Goal: Task Accomplishment & Management: Manage account settings

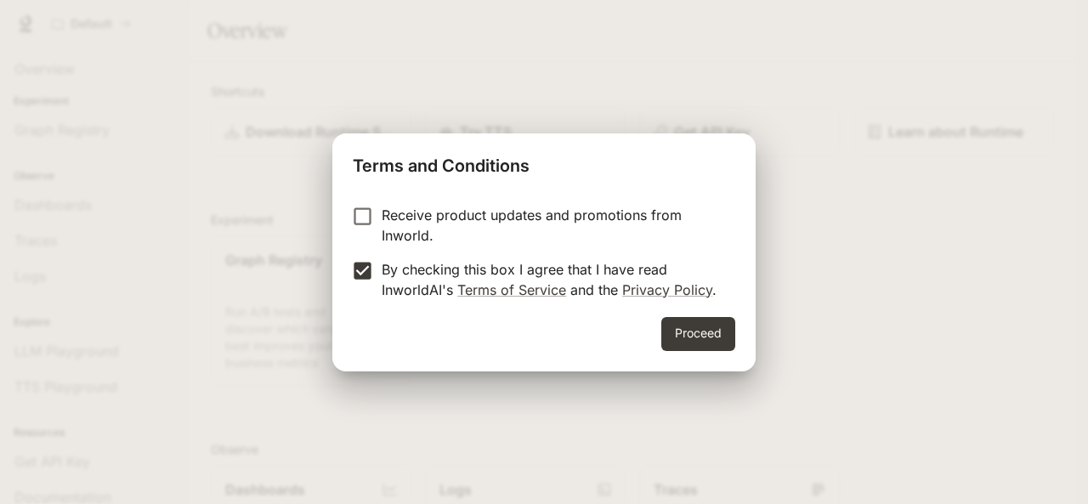
click at [364, 232] on label "Receive product updates and promotions from Inworld." at bounding box center [532, 225] width 378 height 41
click at [704, 334] on button "Proceed" at bounding box center [698, 334] width 74 height 34
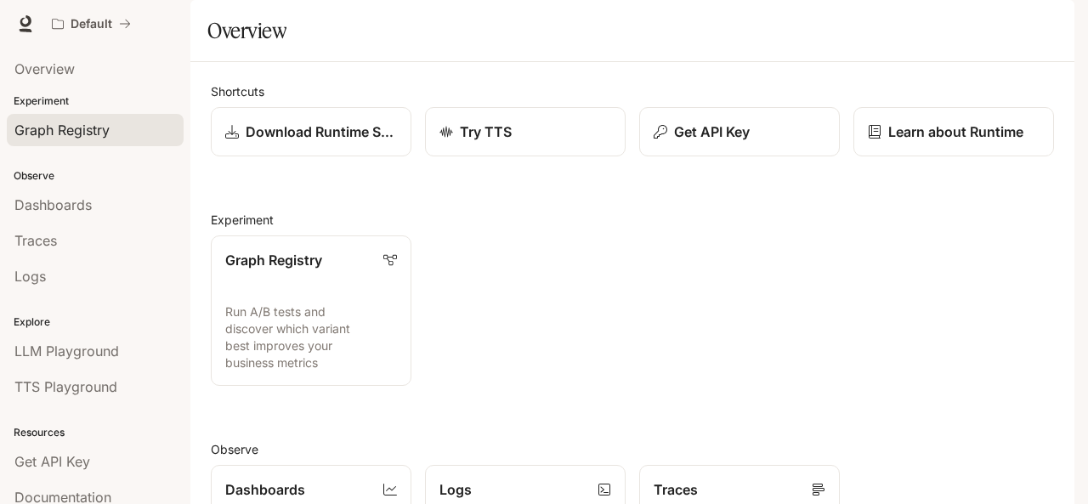
click at [92, 132] on span "Graph Registry" at bounding box center [61, 130] width 95 height 20
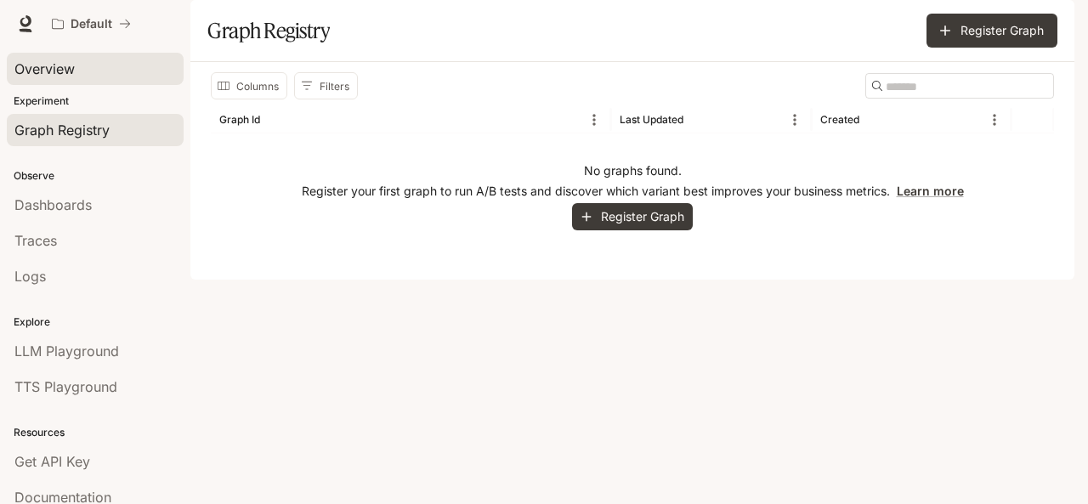
click at [55, 77] on span "Overview" at bounding box center [44, 69] width 60 height 20
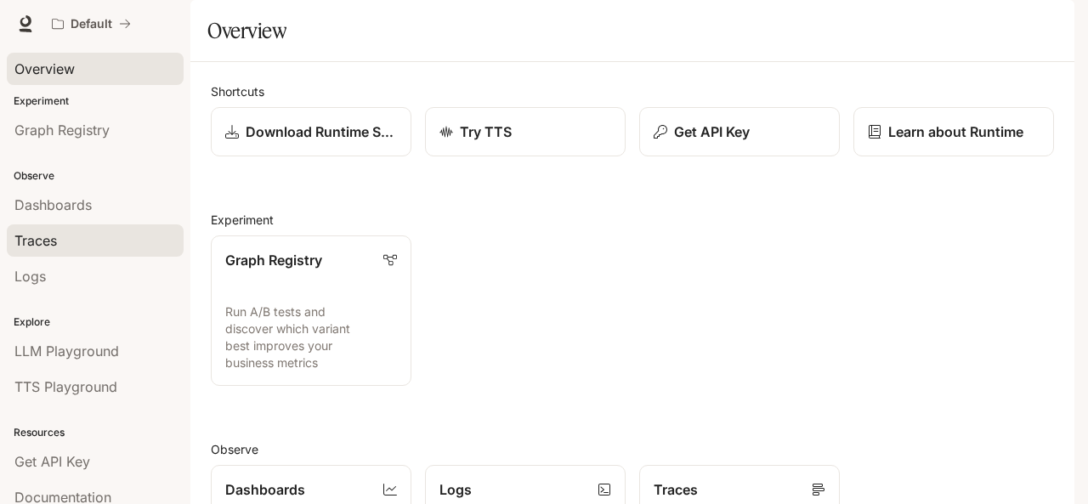
scroll to position [78, 0]
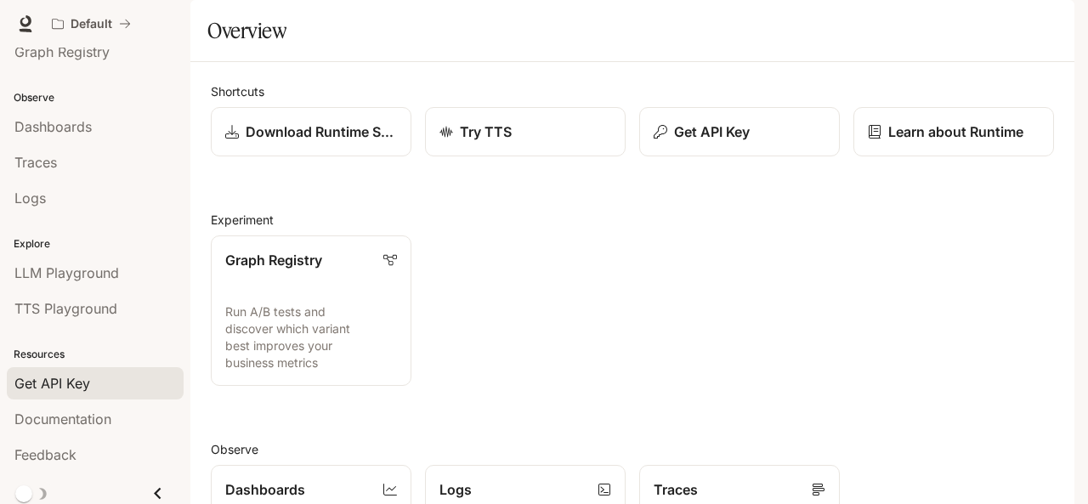
click at [53, 373] on span "Get API Key" at bounding box center [52, 383] width 76 height 20
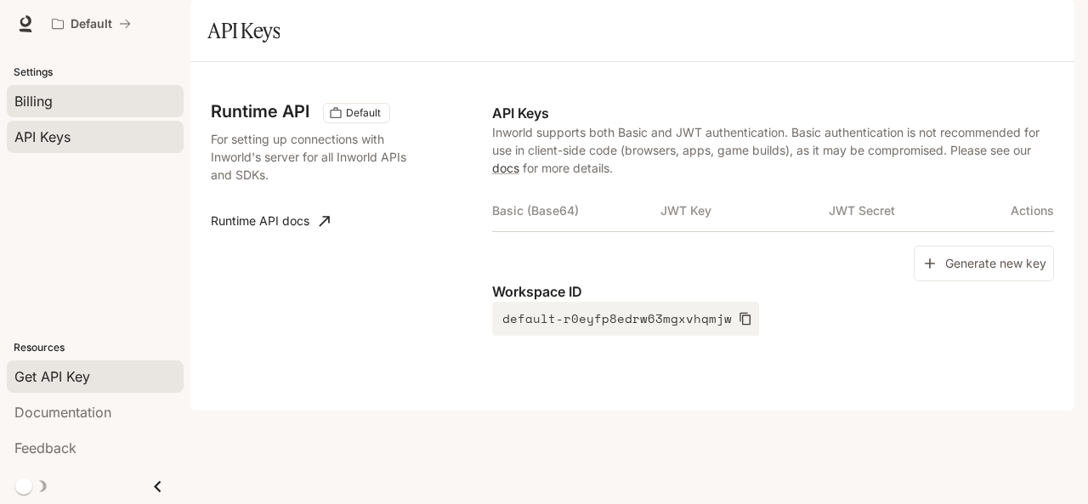
click at [99, 105] on div "Billing" at bounding box center [95, 101] width 162 height 20
